Goal: Browse casually: Explore the website without a specific task or goal

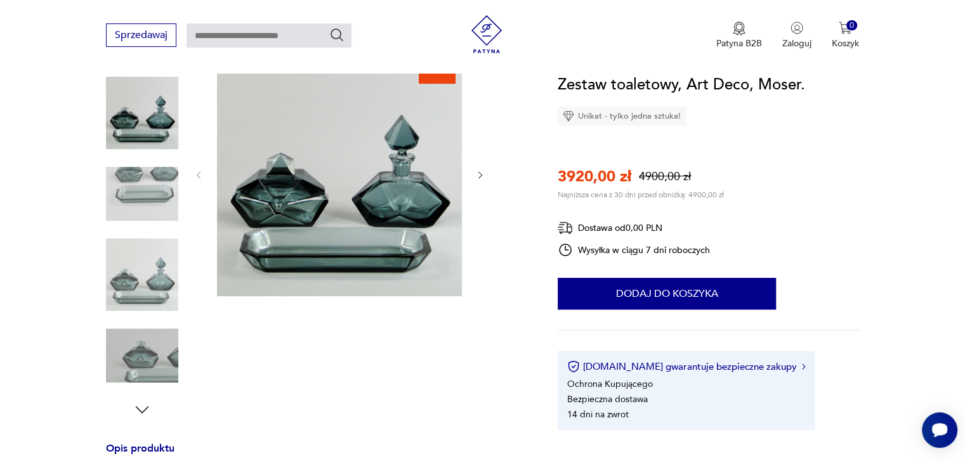
scroll to position [190, 0]
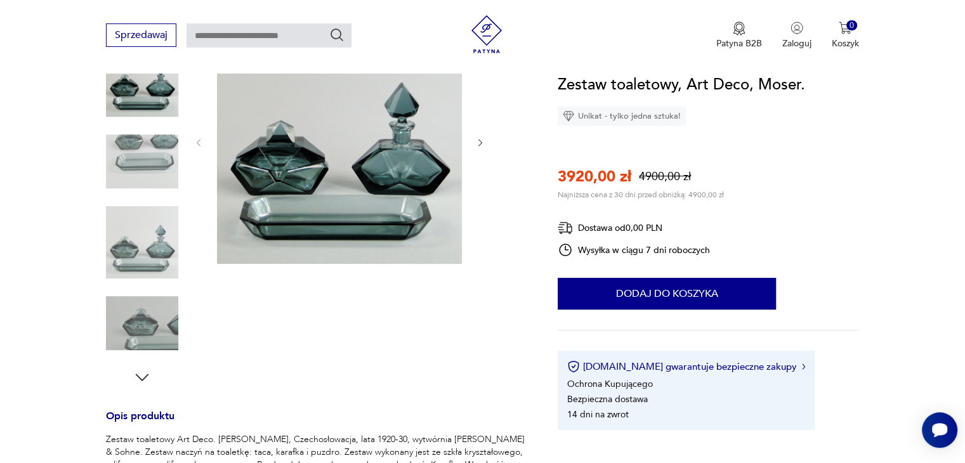
click at [155, 164] on img at bounding box center [142, 162] width 72 height 72
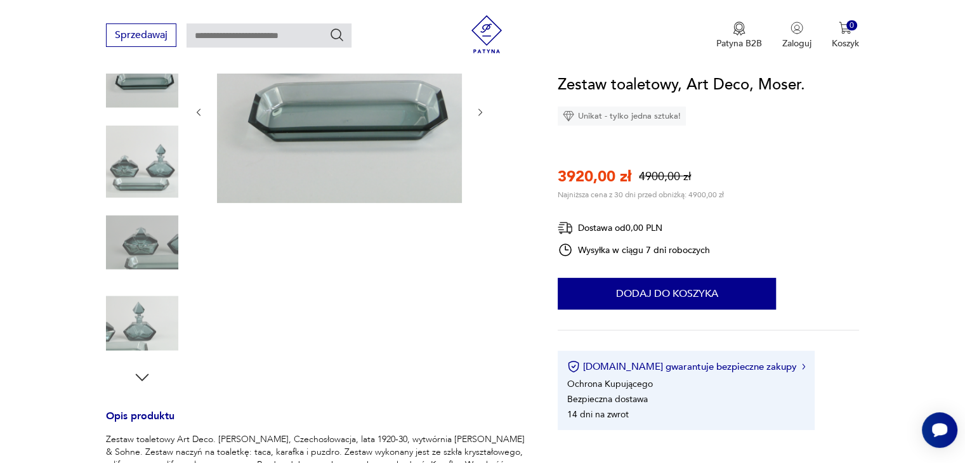
click at [157, 174] on img at bounding box center [142, 162] width 72 height 72
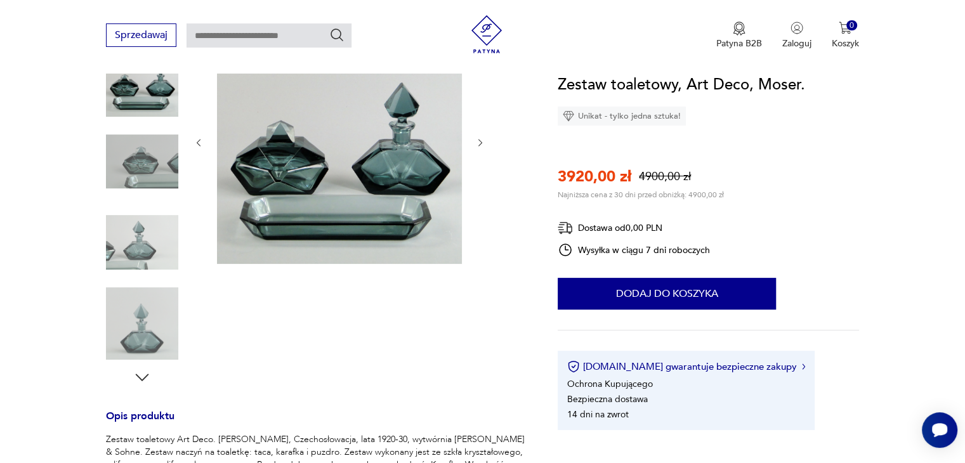
click at [152, 228] on img at bounding box center [142, 242] width 72 height 72
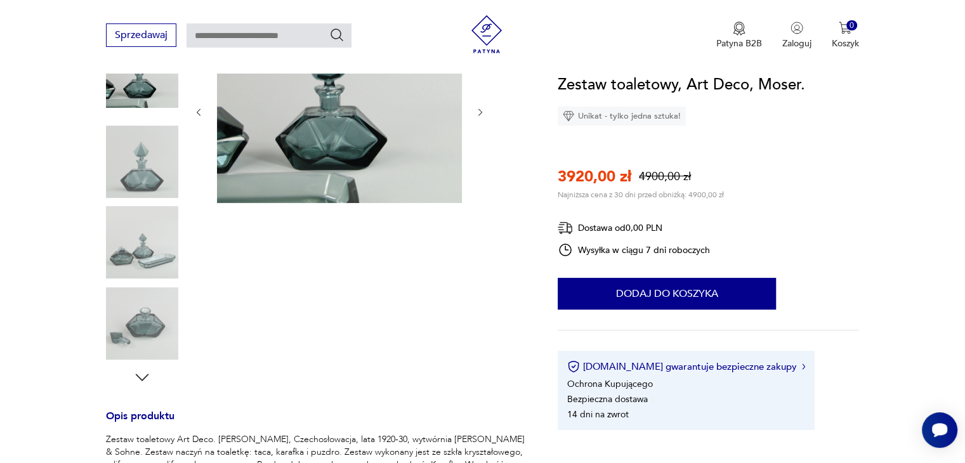
click at [148, 171] on img at bounding box center [142, 162] width 72 height 72
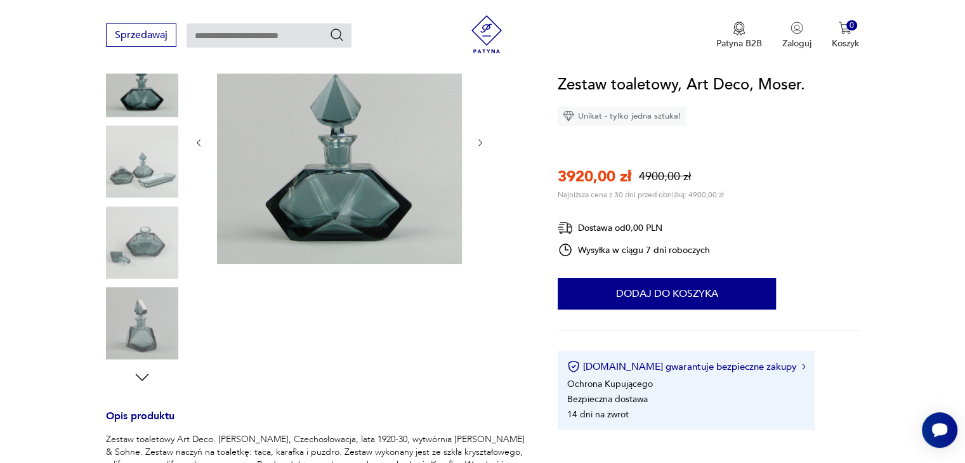
click at [148, 183] on img at bounding box center [142, 162] width 72 height 72
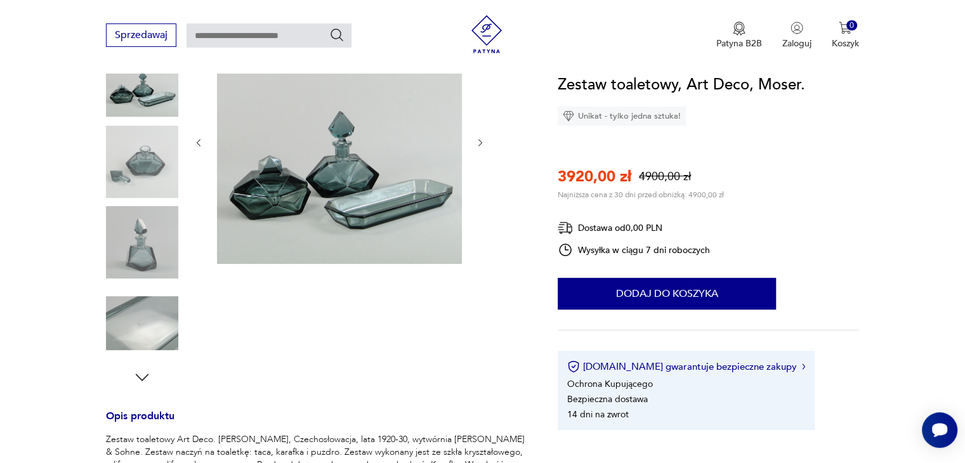
click at [147, 158] on img at bounding box center [142, 162] width 72 height 72
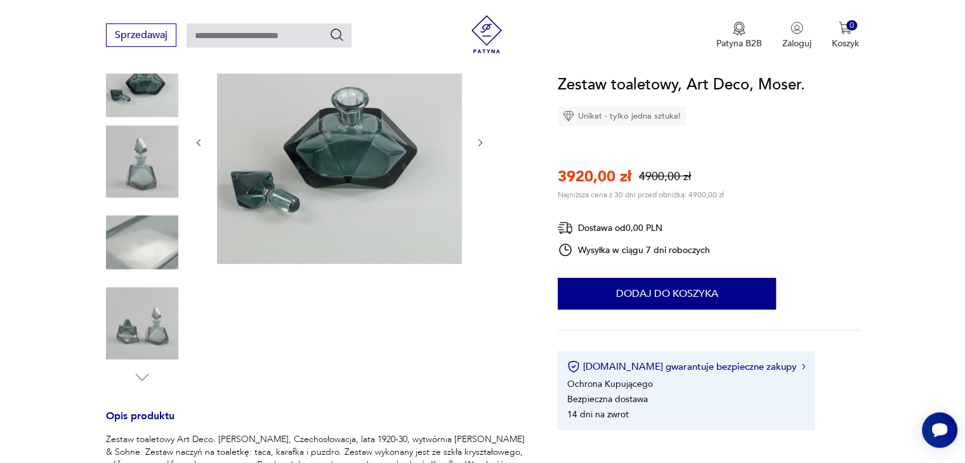
click at [147, 158] on img at bounding box center [142, 162] width 72 height 72
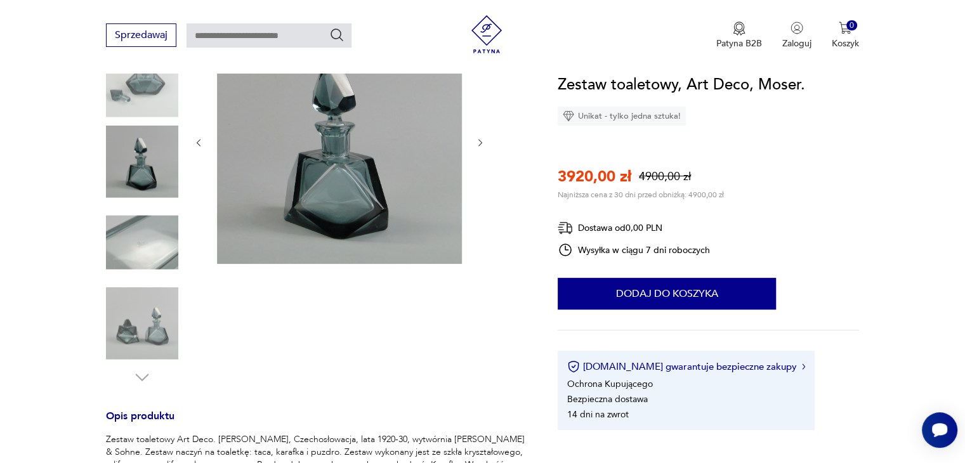
click at [135, 226] on img at bounding box center [142, 242] width 72 height 72
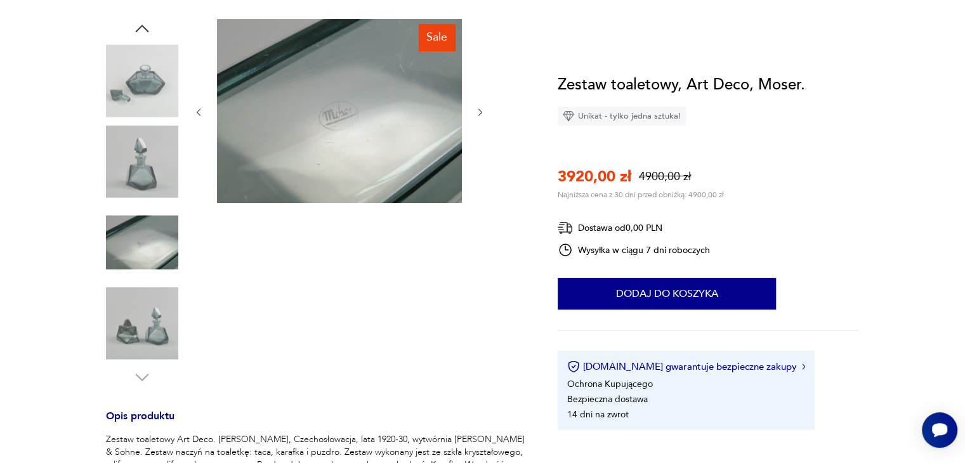
scroll to position [0, 0]
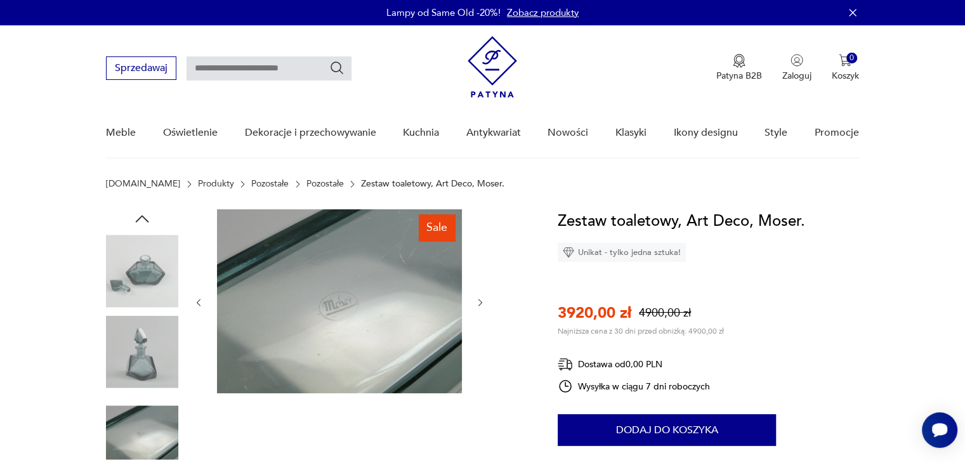
click at [142, 218] on icon "button" at bounding box center [142, 218] width 19 height 19
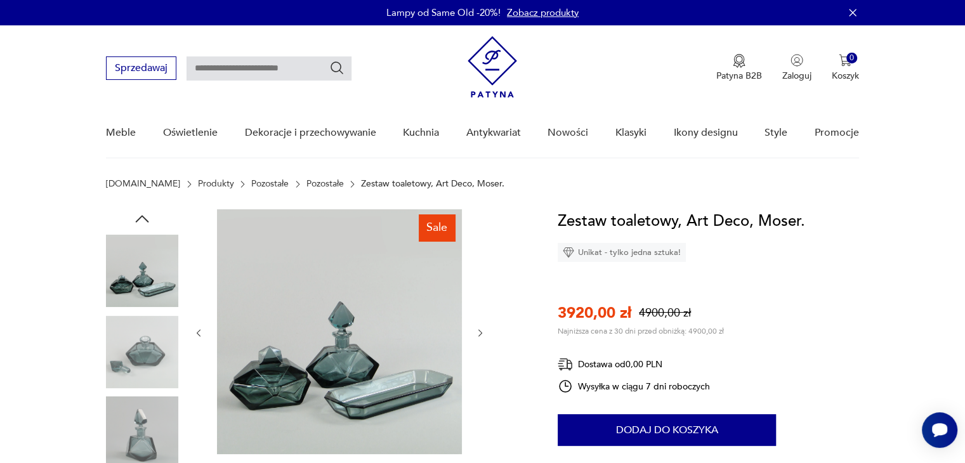
click at [142, 218] on icon "button" at bounding box center [142, 218] width 19 height 19
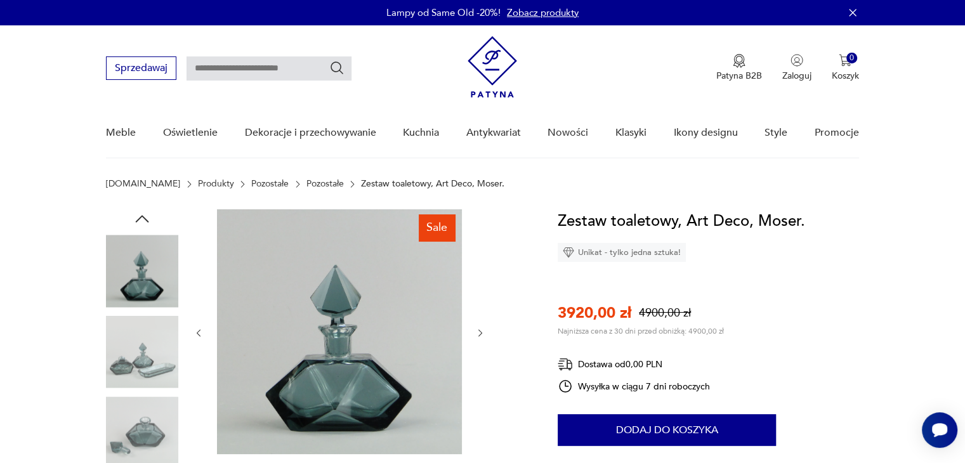
click at [142, 218] on icon "button" at bounding box center [142, 218] width 19 height 19
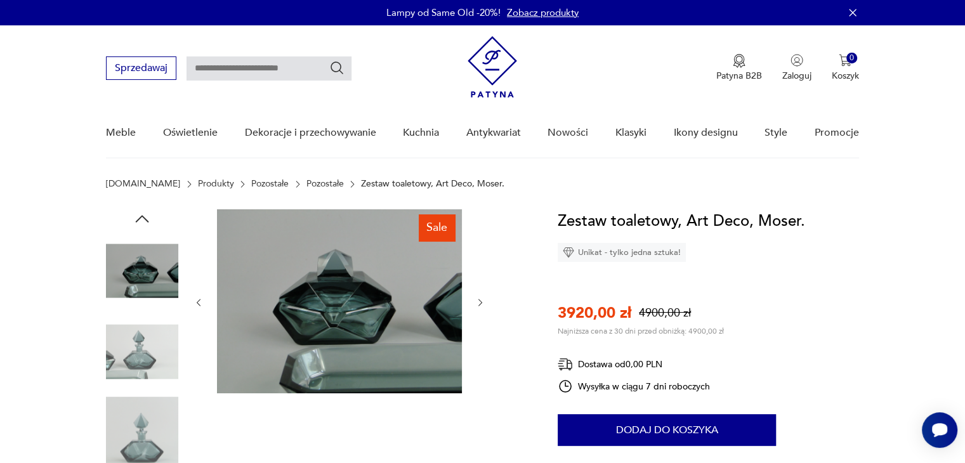
click at [142, 218] on icon "button" at bounding box center [142, 218] width 19 height 19
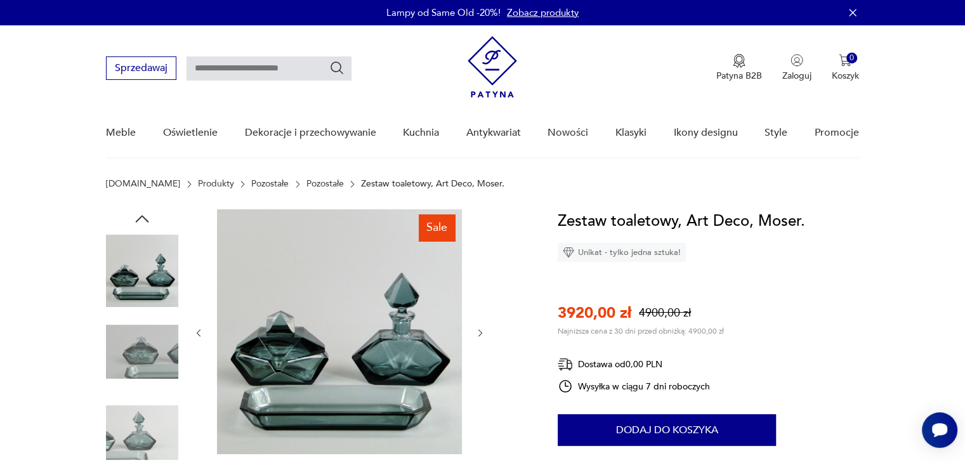
click at [142, 218] on icon "button" at bounding box center [142, 218] width 19 height 19
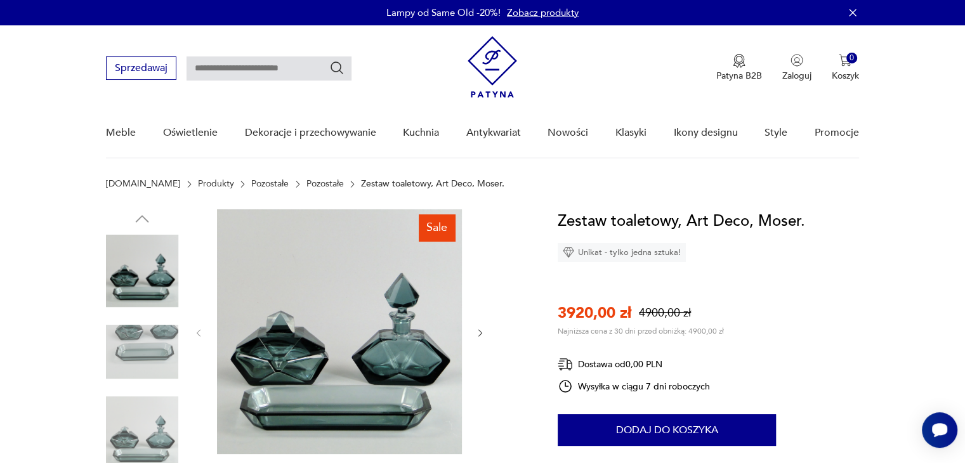
click at [147, 278] on img at bounding box center [142, 271] width 72 height 72
